Goal: Task Accomplishment & Management: Manage account settings

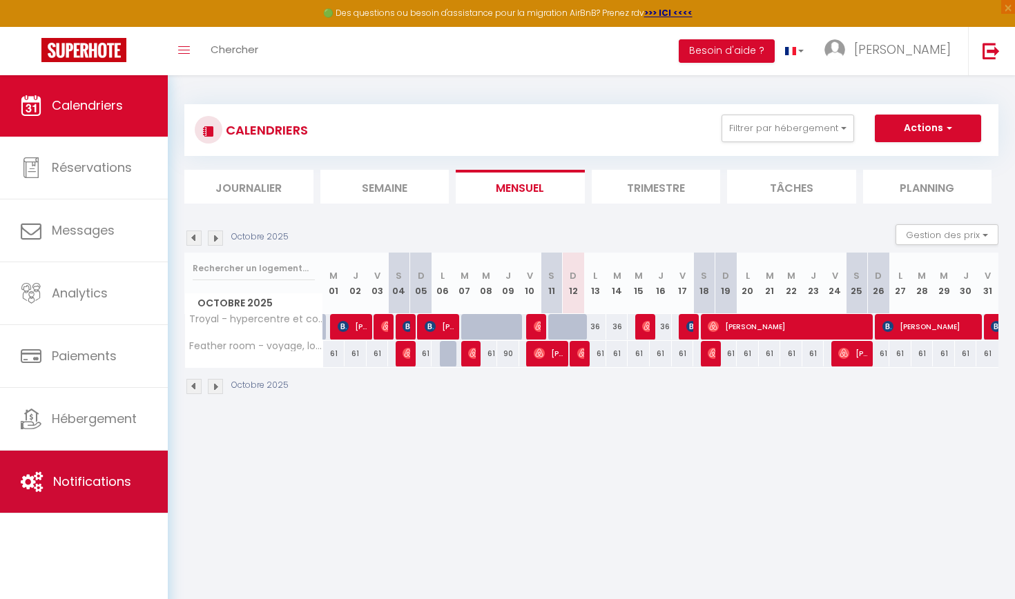
click at [59, 477] on span "Notifications" at bounding box center [92, 481] width 78 height 17
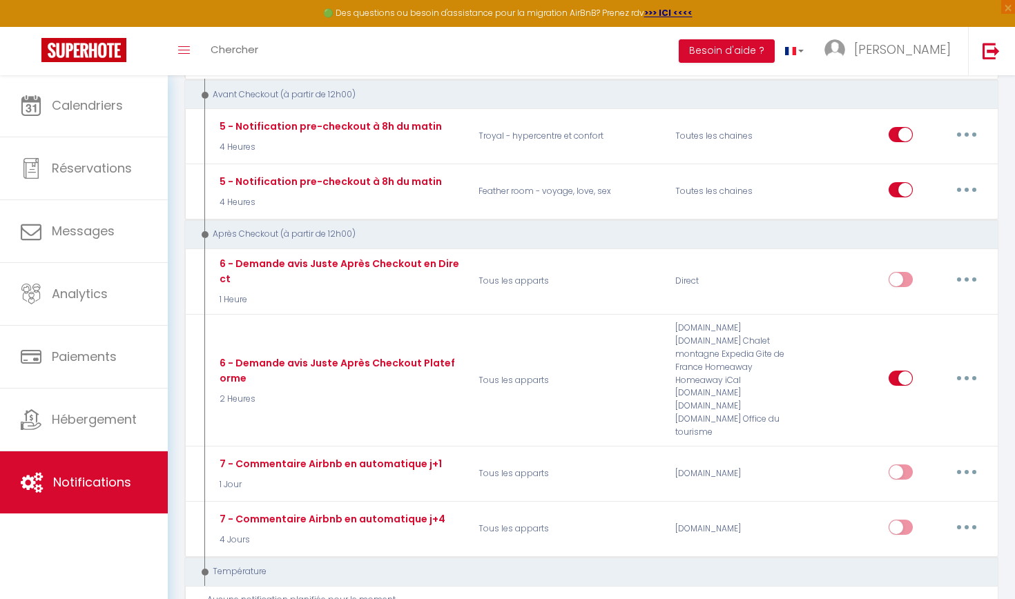
scroll to position [552, 0]
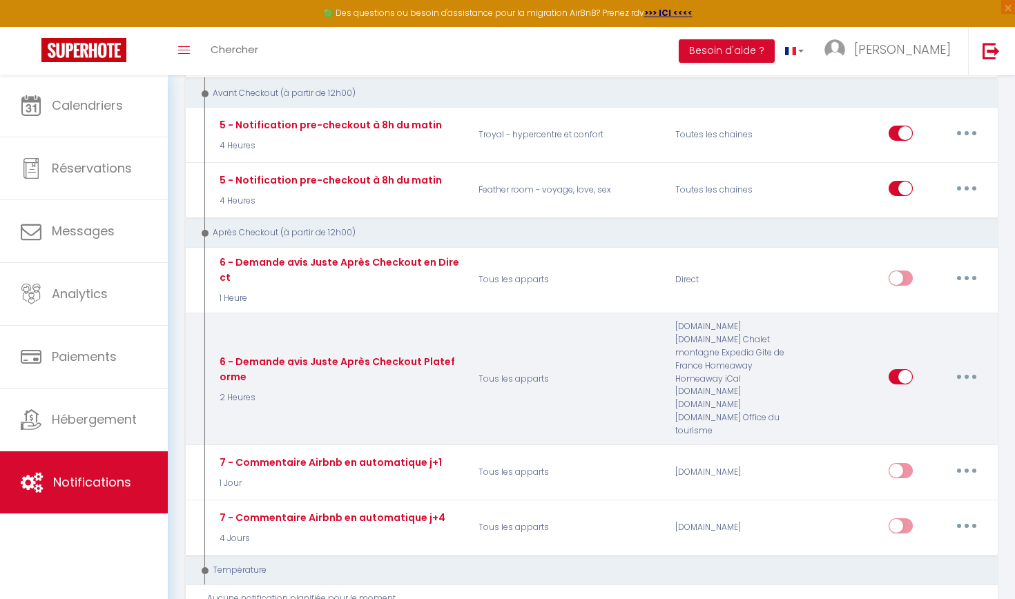
click at [902, 369] on input "checkbox" at bounding box center [901, 379] width 24 height 21
checkbox input "false"
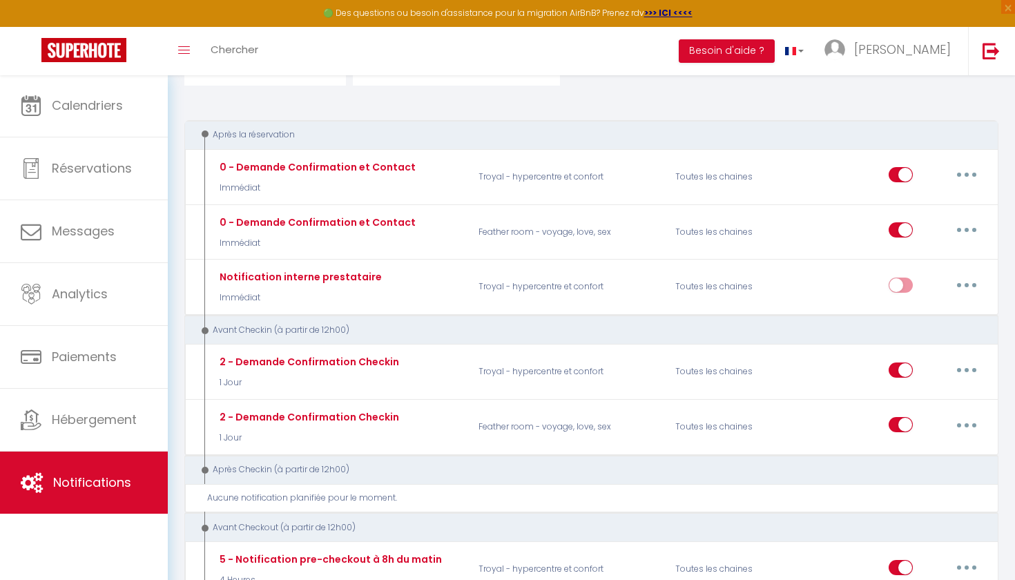
scroll to position [119, 0]
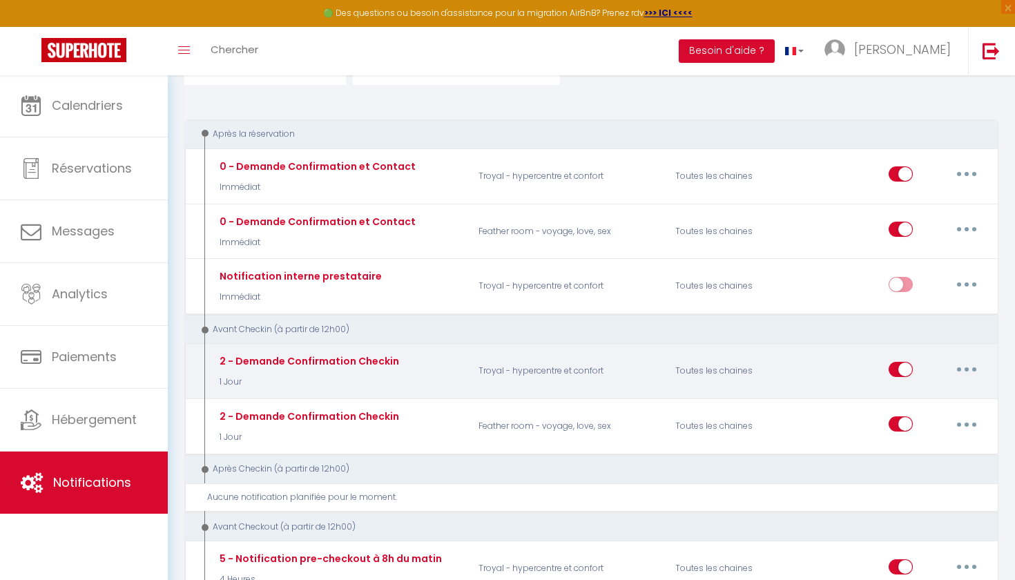
click at [954, 368] on button "button" at bounding box center [966, 369] width 39 height 22
click at [925, 394] on link "Editer" at bounding box center [931, 400] width 102 height 23
type input "2 - Demande Confirmation Checkin"
select select "1 Jour"
select select "if_booking_is_paid"
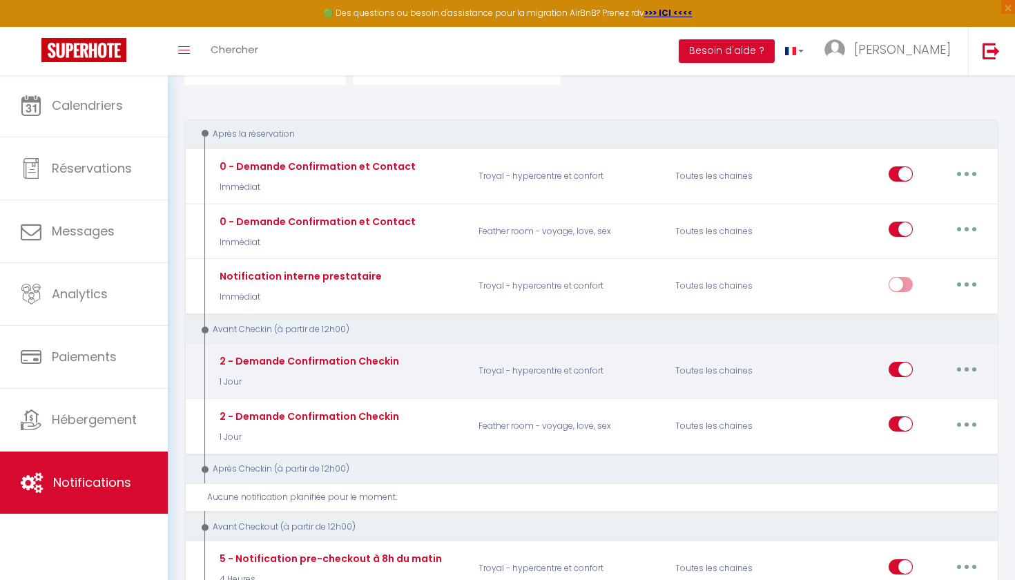
checkbox input "true"
checkbox input "false"
radio input "true"
type input "Procédure pour le checkin - [RENTAL:NAME]"
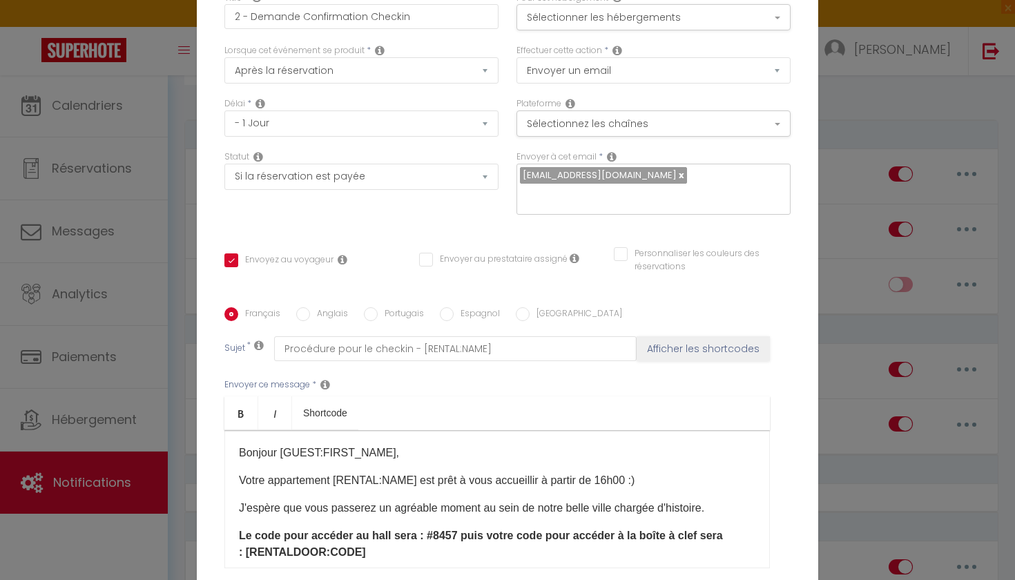
scroll to position [0, 0]
click at [896, 223] on div "Modifier la notification × Titre * 2 - Demande Confirmation Checkin Pour cet hé…" at bounding box center [507, 290] width 1015 height 580
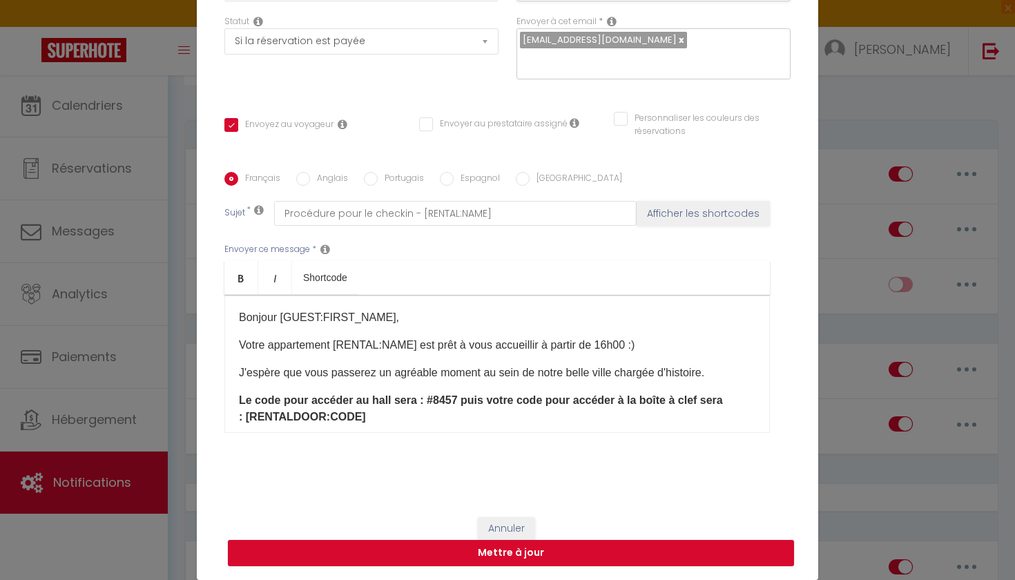
scroll to position [135, 0]
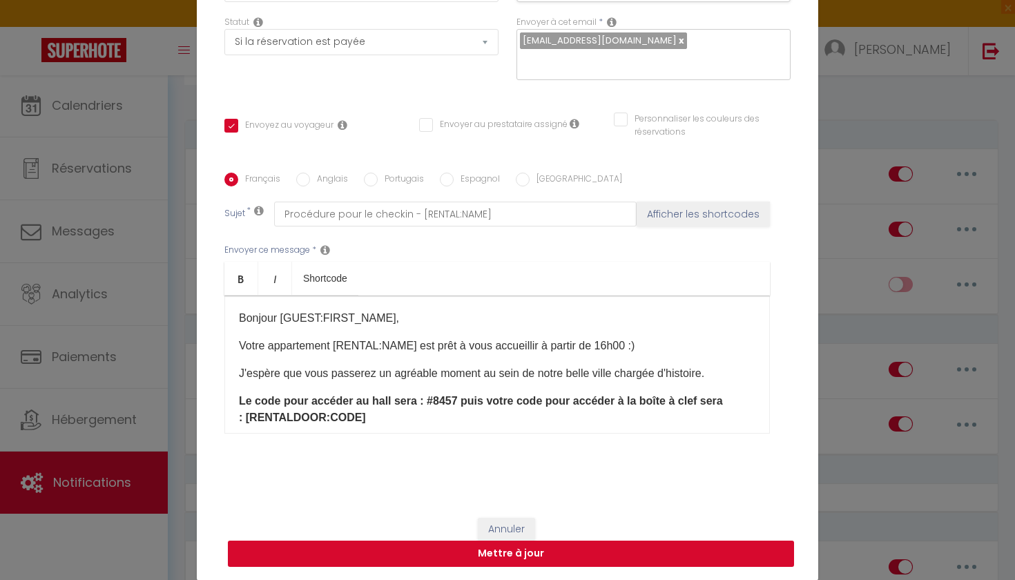
click at [578, 545] on button "Mettre à jour" at bounding box center [511, 554] width 566 height 26
checkbox input "true"
checkbox input "false"
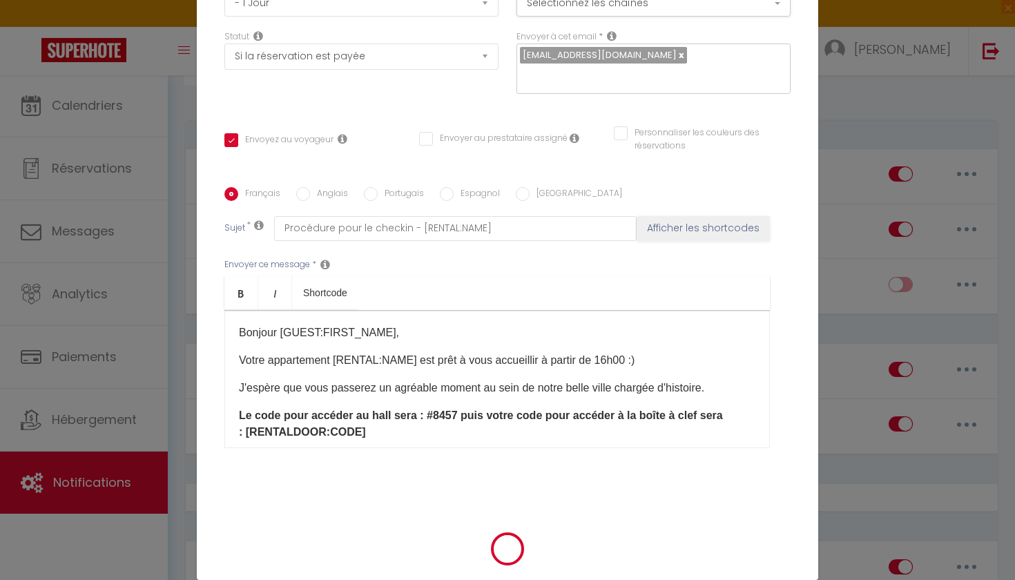
scroll to position [128, 0]
checkbox input "false"
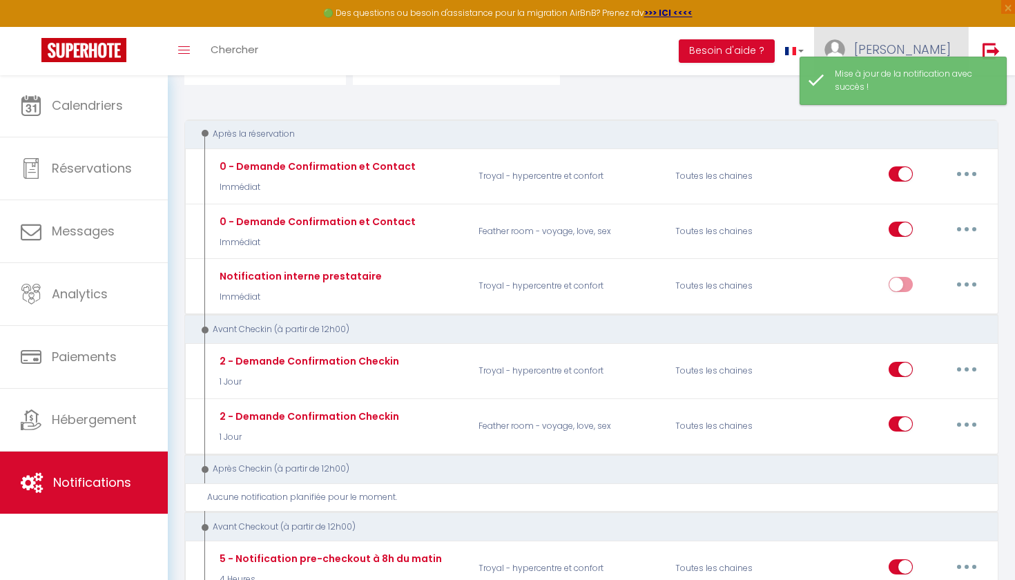
click at [943, 44] on span "[PERSON_NAME]" at bounding box center [902, 49] width 97 height 17
click at [894, 92] on div "Mise à jour de la notification avec succès !" at bounding box center [913, 81] width 157 height 26
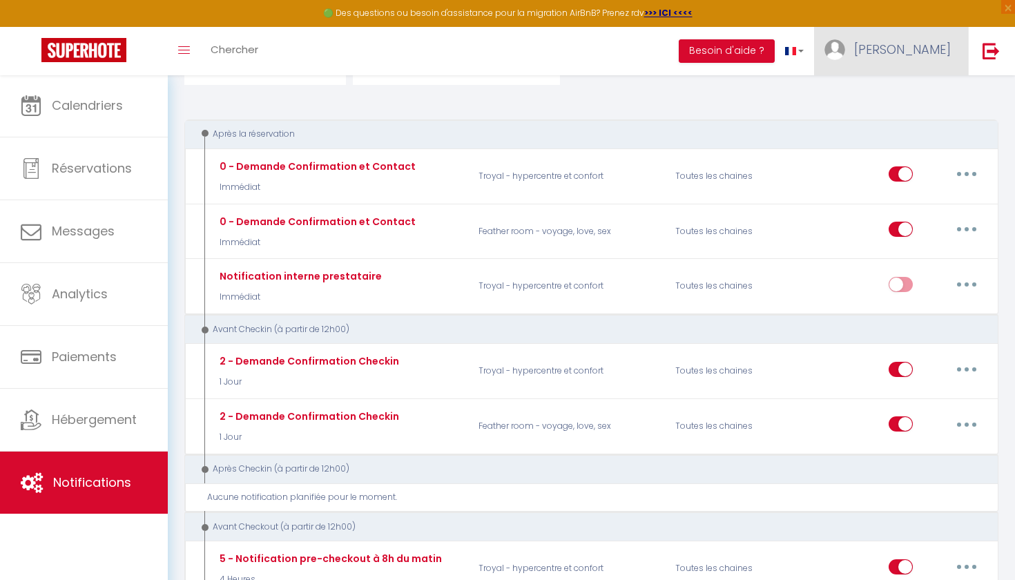
click at [845, 57] on img at bounding box center [835, 49] width 21 height 21
click at [903, 97] on link "Paramètres" at bounding box center [913, 95] width 102 height 23
select select "fr"
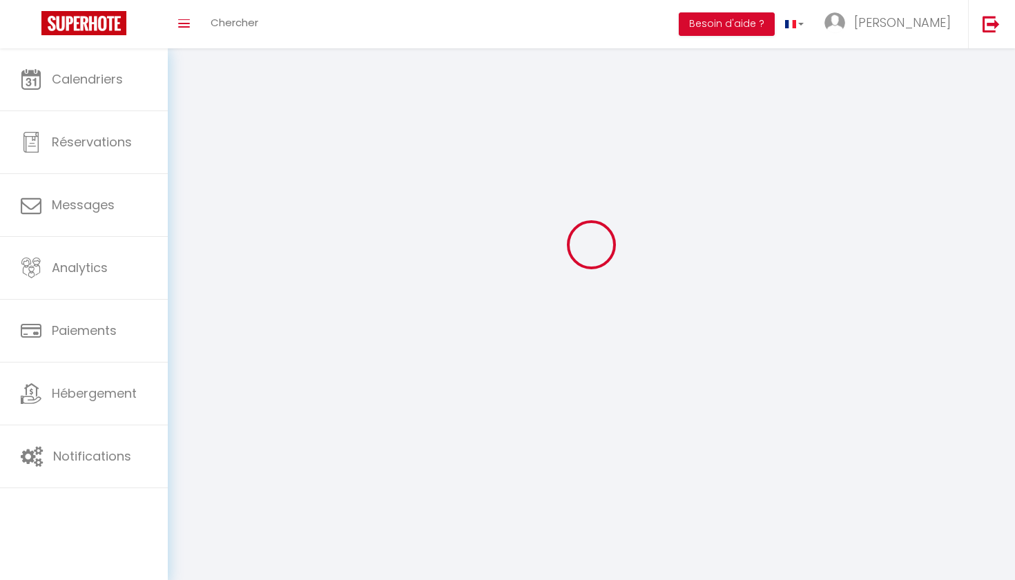
scroll to position [44, 0]
type input "[PERSON_NAME]"
type input "Guery"
type input "077852475"
type input "3 impasse [PERSON_NAME]"
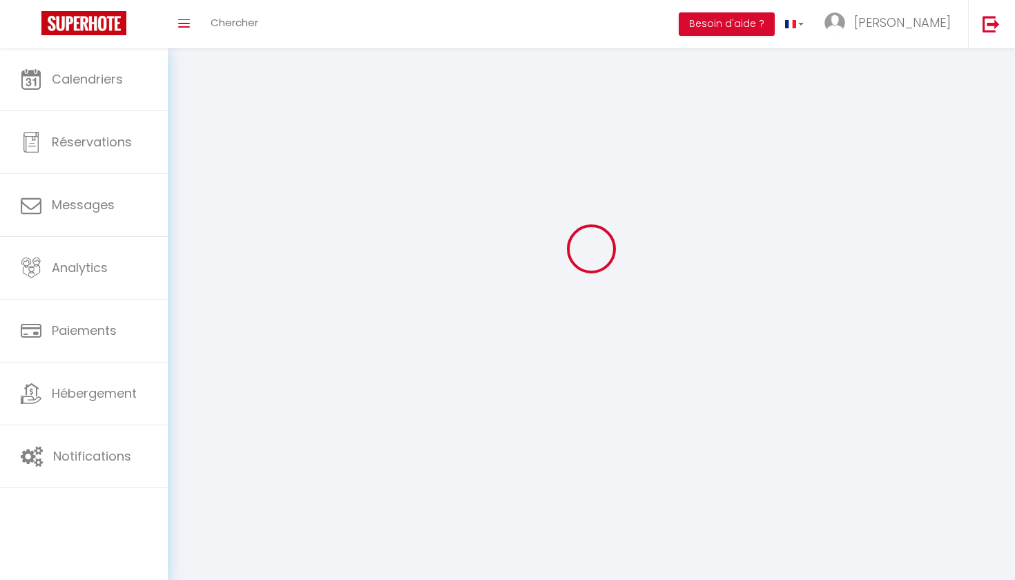
type input "10440"
type input "La riviere de corps"
type input "wOcjhBVmMecuyzjxcpwPEIhVY"
type input "508oj2CDXEZM5Iewk3FfQt1u8"
type input "[URL][DOMAIN_NAME]"
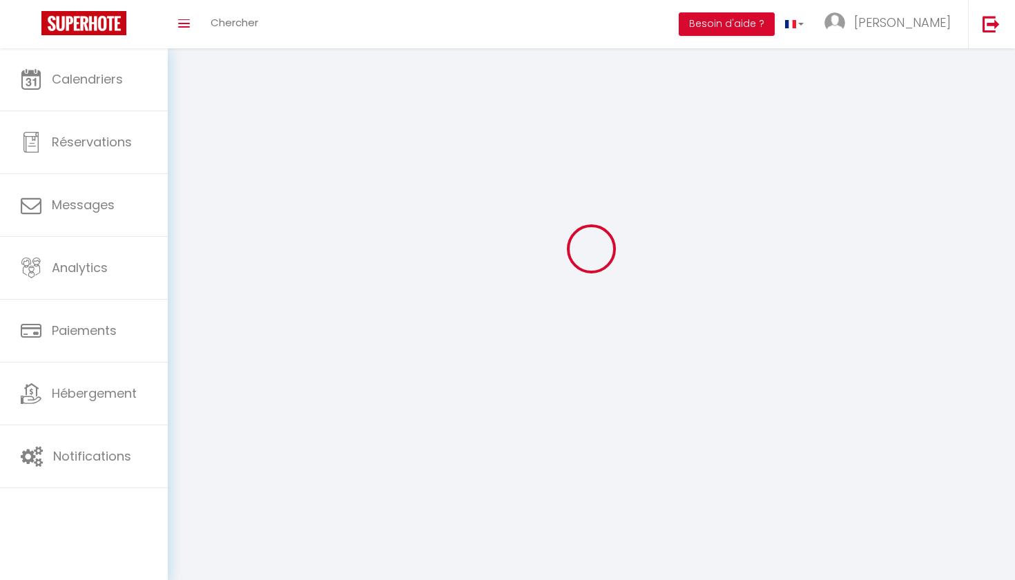
select select "1"
select select "28"
select select "fr"
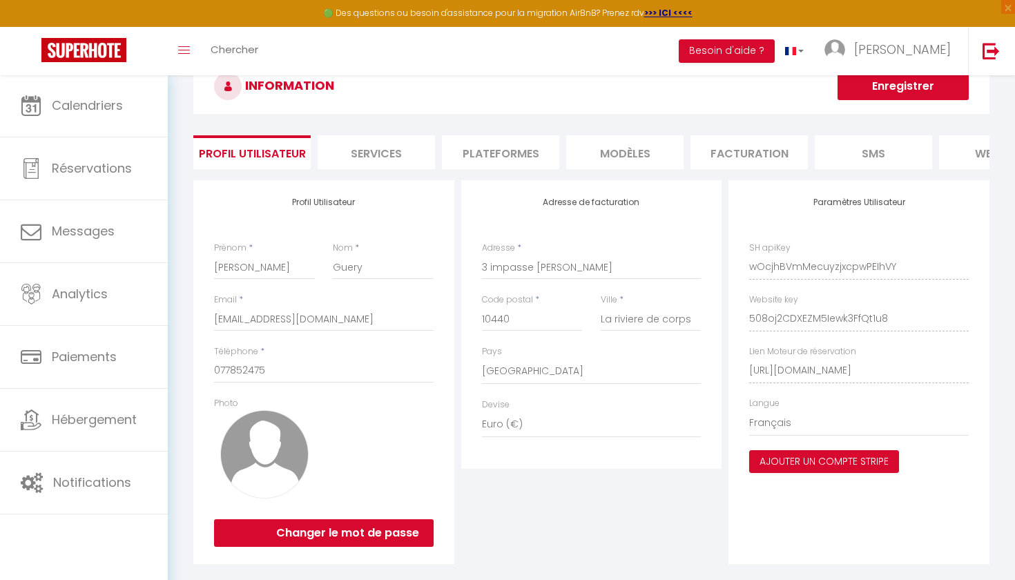
click at [403, 159] on li "Services" at bounding box center [376, 152] width 117 height 34
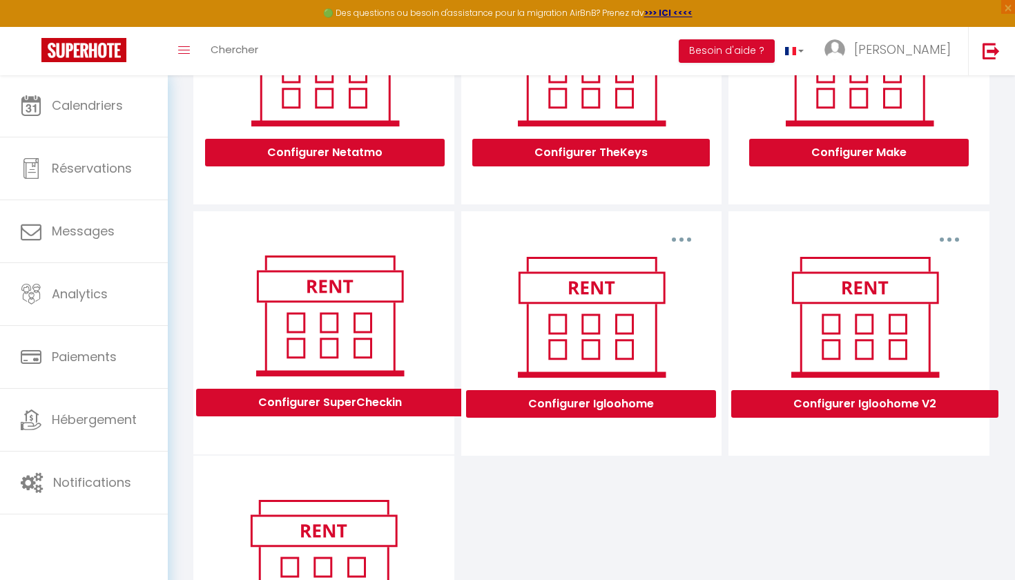
scroll to position [289, 0]
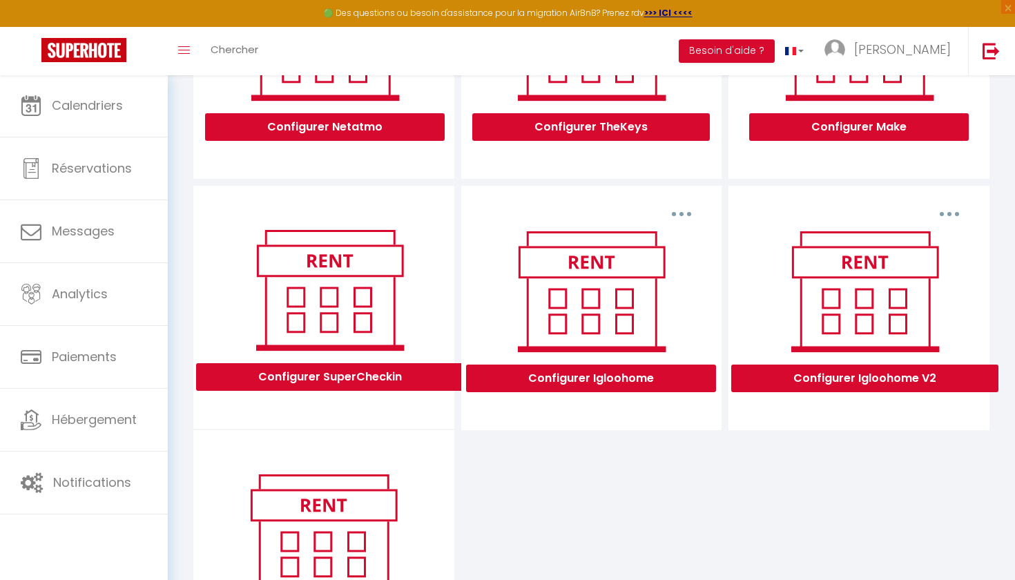
click at [601, 383] on button "Configurer Igloohome" at bounding box center [591, 379] width 250 height 28
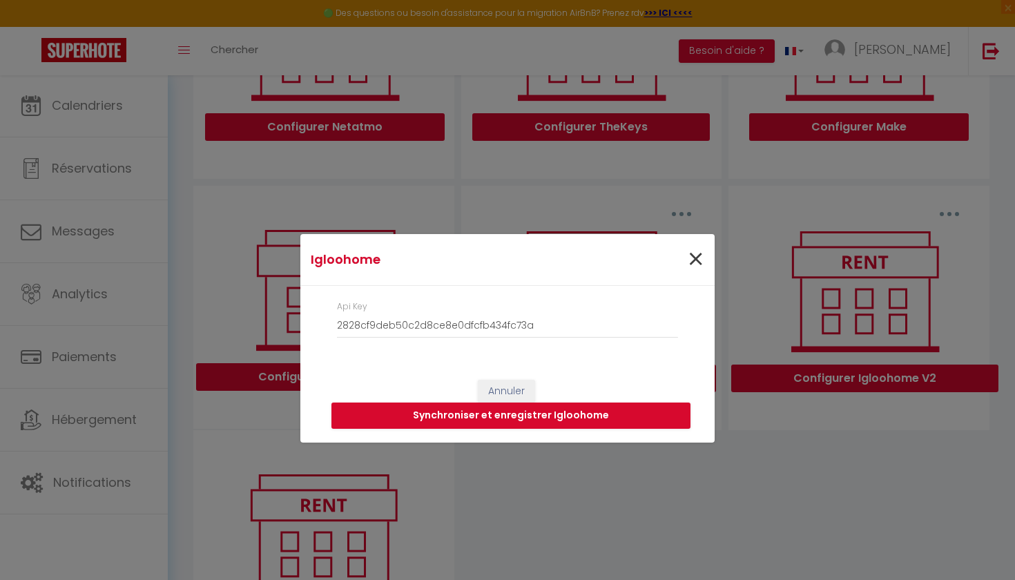
click at [693, 260] on span "×" at bounding box center [695, 259] width 17 height 41
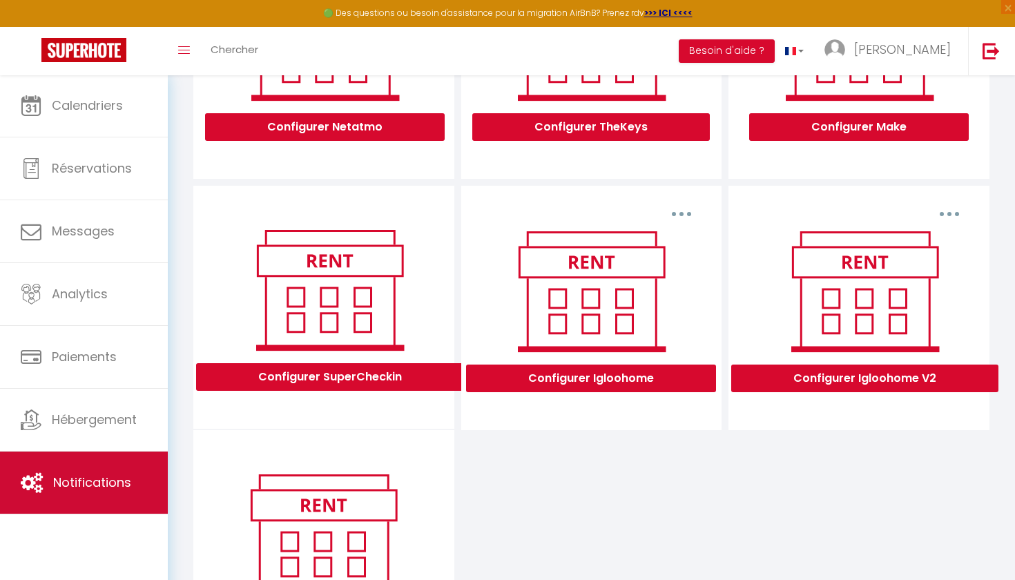
click at [102, 463] on link "Notifications" at bounding box center [84, 483] width 168 height 62
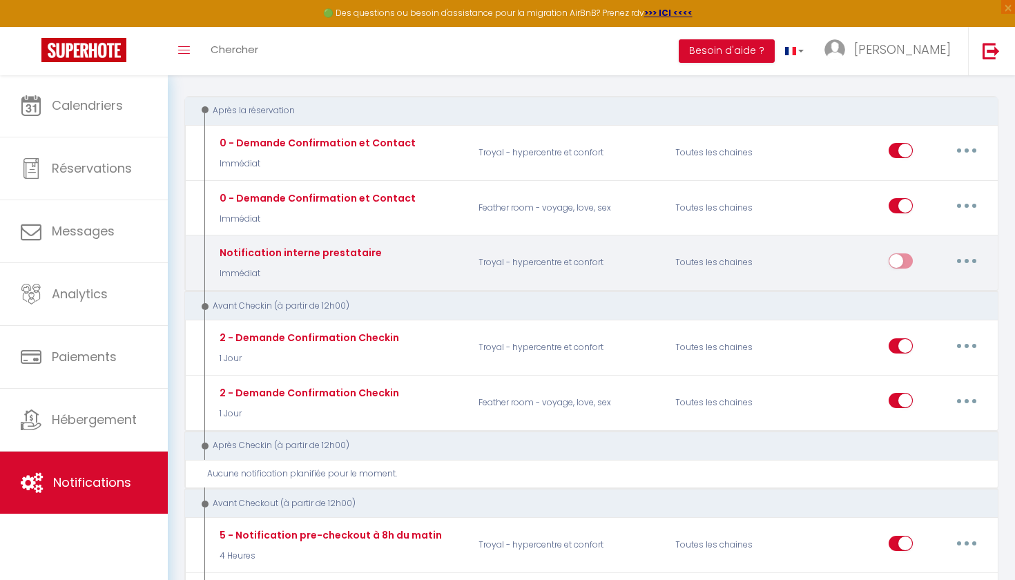
scroll to position [144, 0]
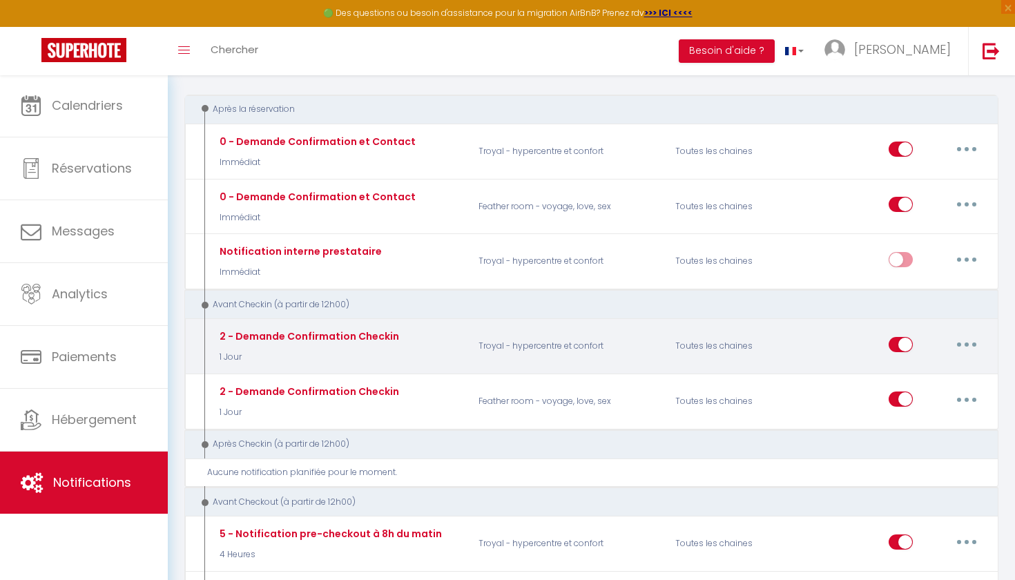
click at [968, 336] on button "button" at bounding box center [966, 345] width 39 height 22
click at [936, 381] on link "Editer" at bounding box center [931, 375] width 102 height 23
type input "2 - Demande Confirmation Checkin"
select select "1 Jour"
select select "if_booking_is_paid"
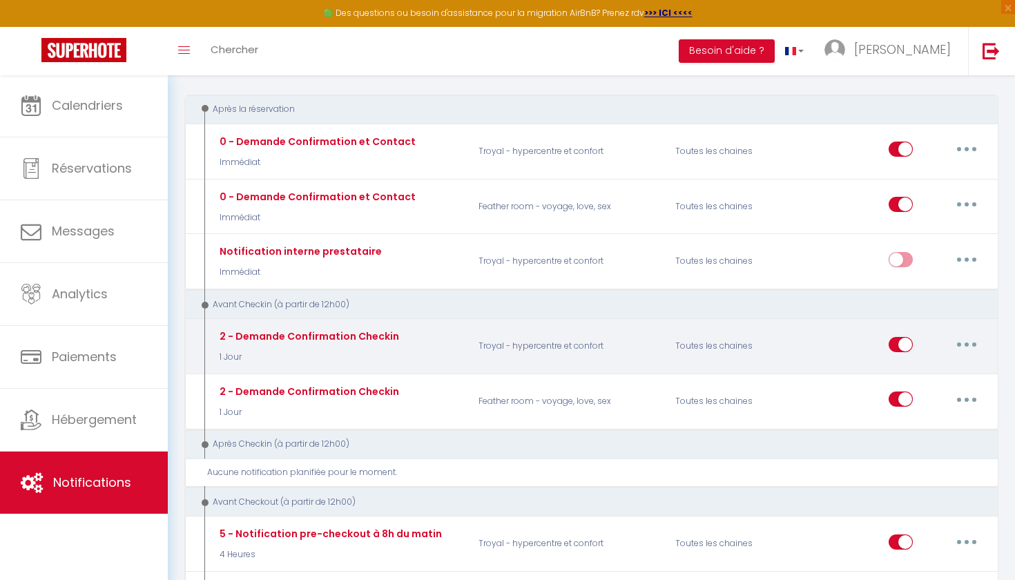
checkbox input "true"
checkbox input "false"
radio input "true"
type input "Procédure pour le checkin - [RENTAL:NAME]"
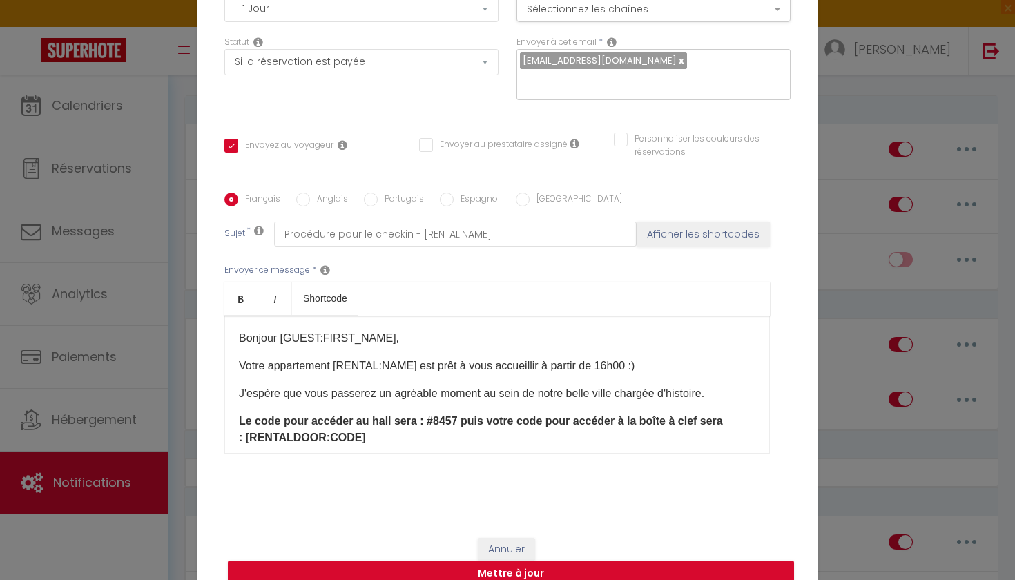
scroll to position [115, 0]
click at [378, 441] on p "Le code pour accéder au hall sera : #8457​​​ puis votre code pour accéder à la …" at bounding box center [497, 428] width 517 height 33
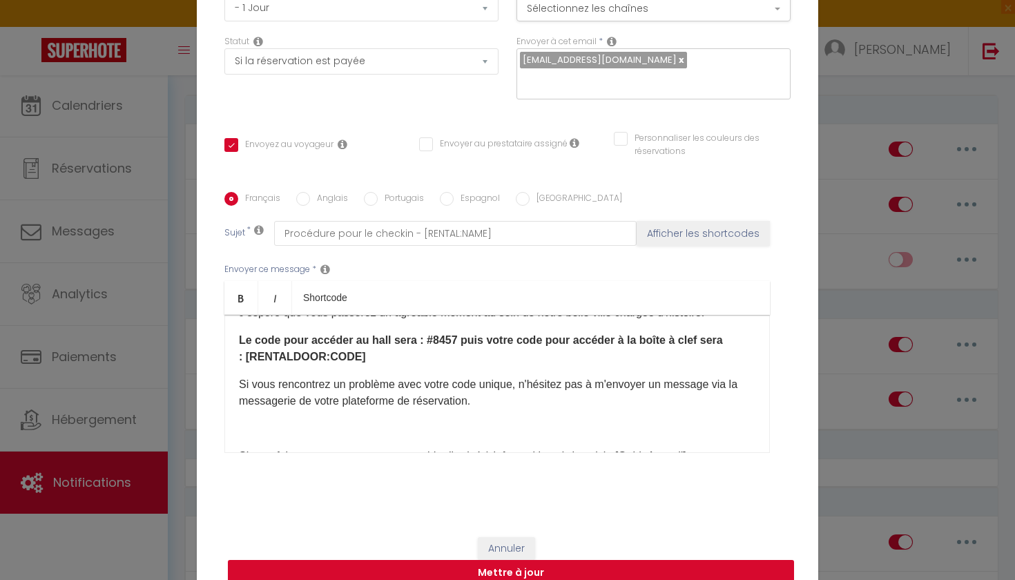
click at [598, 577] on button "Mettre à jour" at bounding box center [511, 573] width 566 height 26
checkbox input "true"
checkbox input "false"
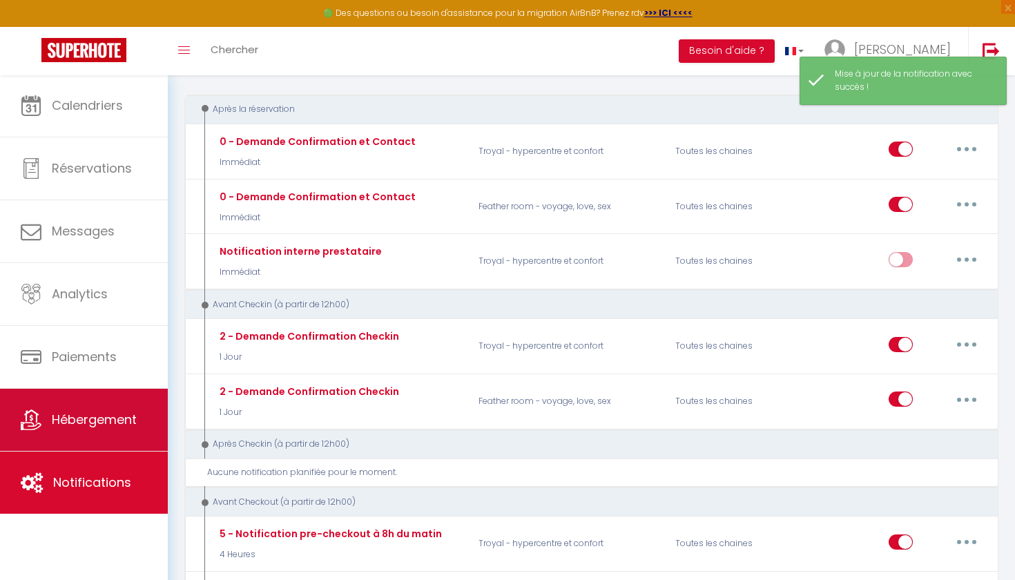
click at [80, 411] on link "Hébergement" at bounding box center [84, 420] width 168 height 62
